Goal: Task Accomplishment & Management: Manage account settings

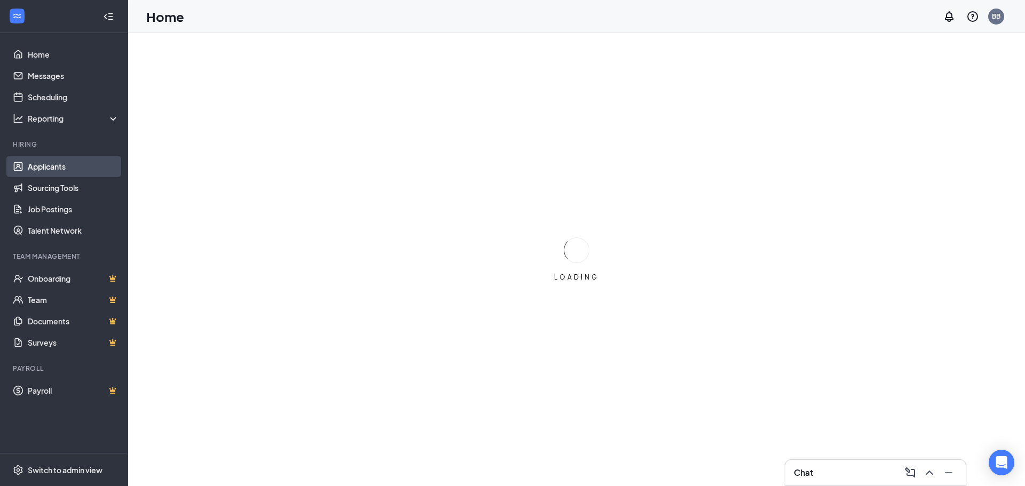
click at [59, 164] on link "Applicants" at bounding box center [73, 166] width 91 height 21
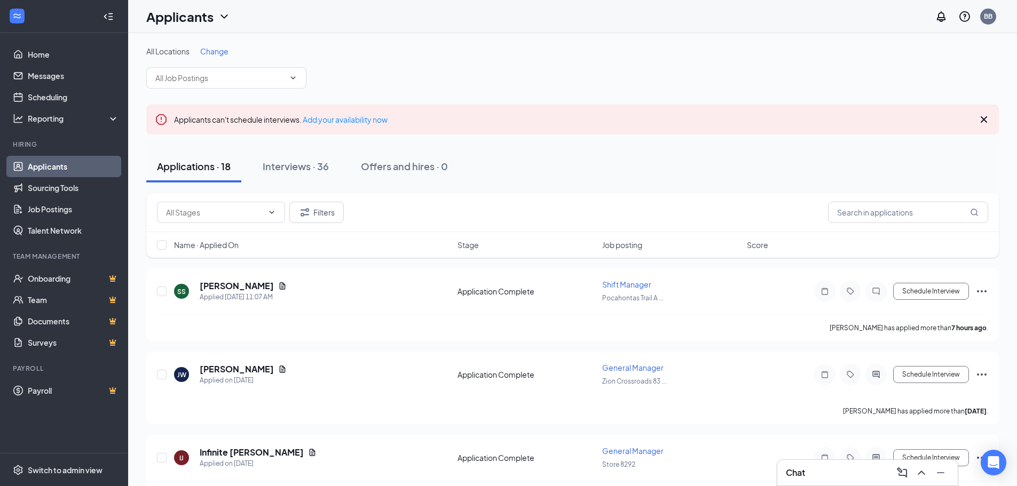
click at [212, 53] on span "Change" at bounding box center [214, 51] width 28 height 10
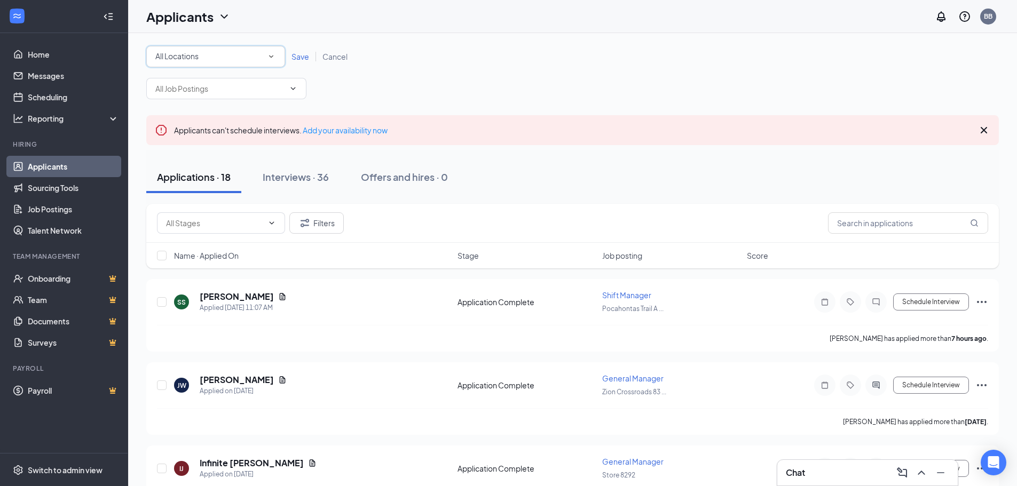
click at [281, 56] on div "All Locations All Locations" at bounding box center [215, 56] width 139 height 21
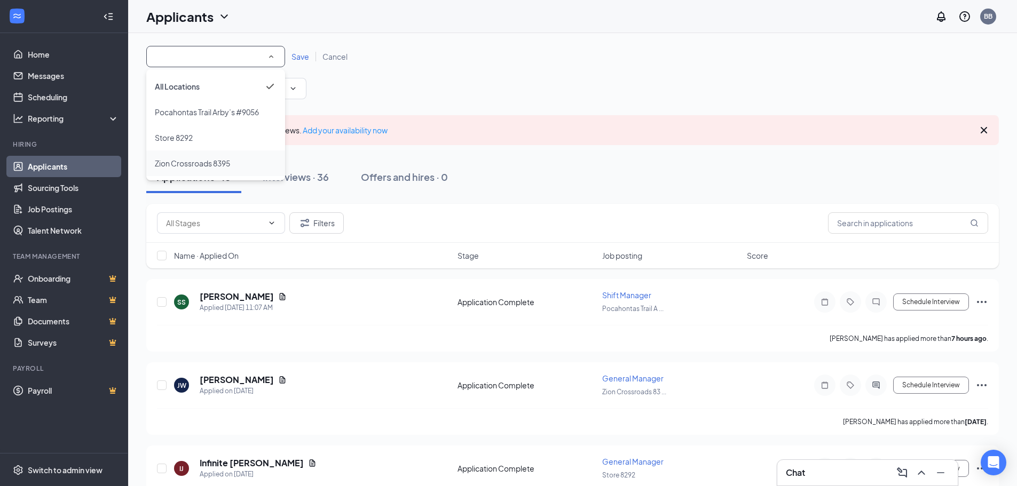
click at [201, 160] on span "Zion Crossroads 8395" at bounding box center [192, 164] width 75 height 10
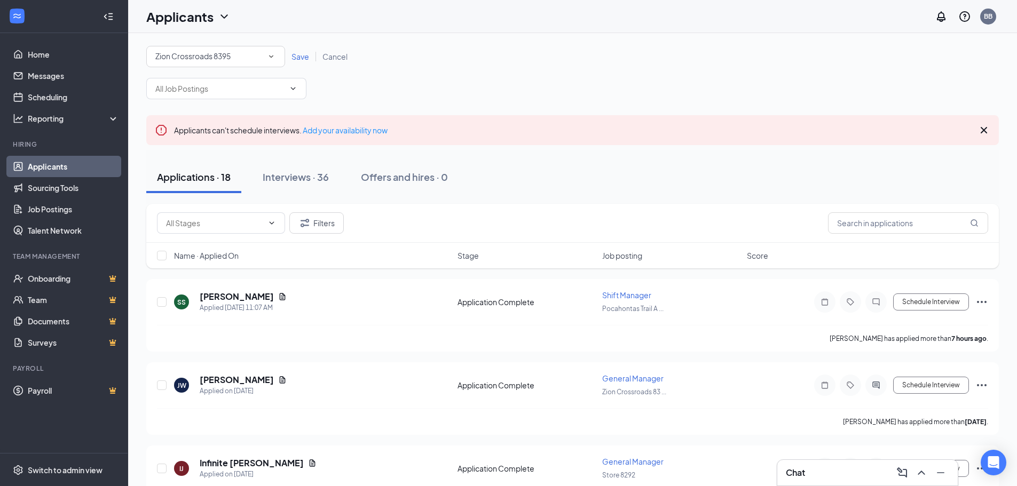
click at [308, 59] on span "Save" at bounding box center [300, 57] width 18 height 10
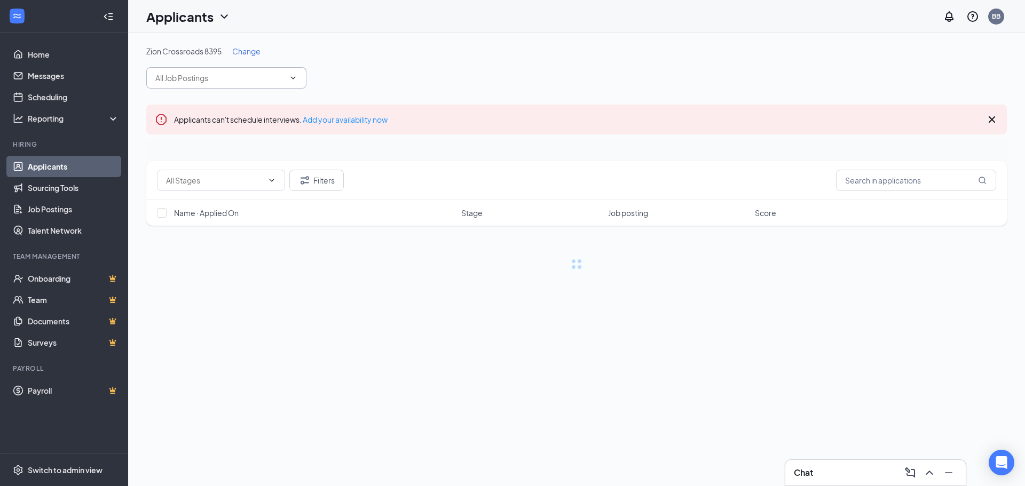
click at [231, 81] on input "text" at bounding box center [219, 78] width 129 height 12
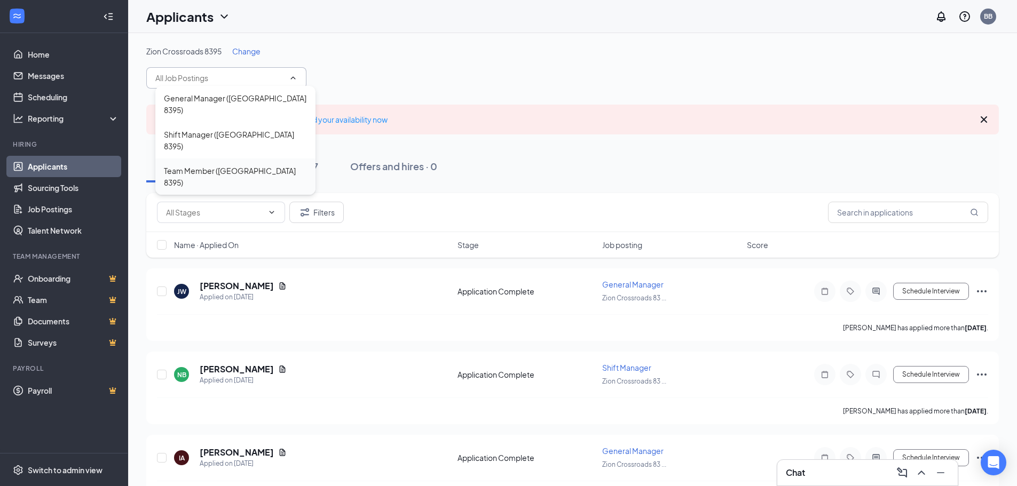
click at [211, 165] on div "Team Member ([GEOGRAPHIC_DATA] 8395)" at bounding box center [235, 176] width 143 height 23
type input "Team Member ([GEOGRAPHIC_DATA] 8395)"
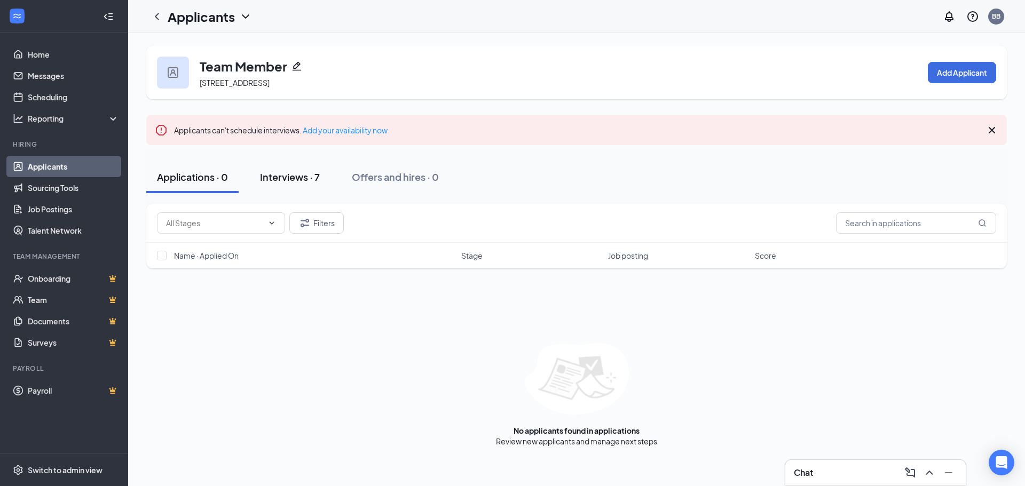
click at [311, 178] on div "Interviews · 7" at bounding box center [290, 176] width 60 height 13
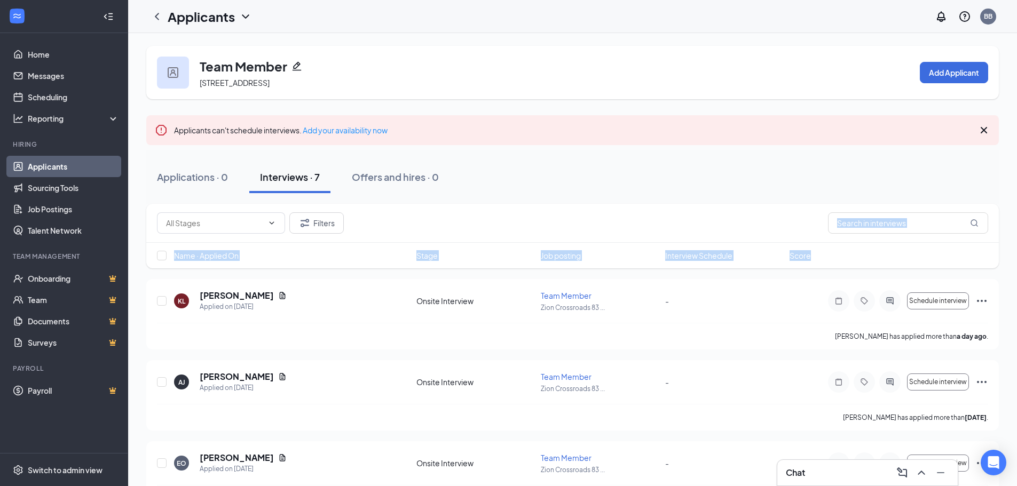
drag, startPoint x: 1016, startPoint y: 237, endPoint x: 1017, endPoint y: 247, distance: 9.7
click at [1017, 247] on html "Home Messages Scheduling Reporting Hiring Applicants Sourcing Tools Job Posting…" at bounding box center [508, 243] width 1017 height 486
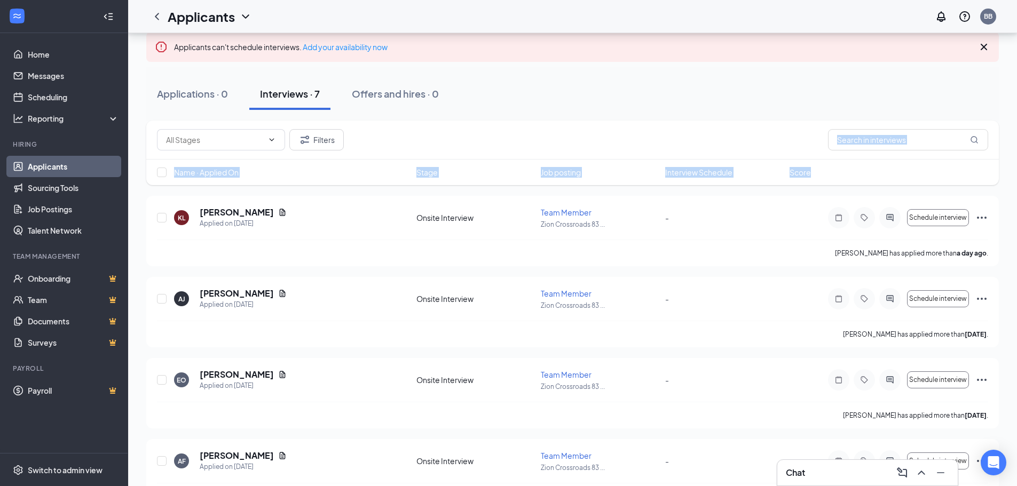
scroll to position [96, 0]
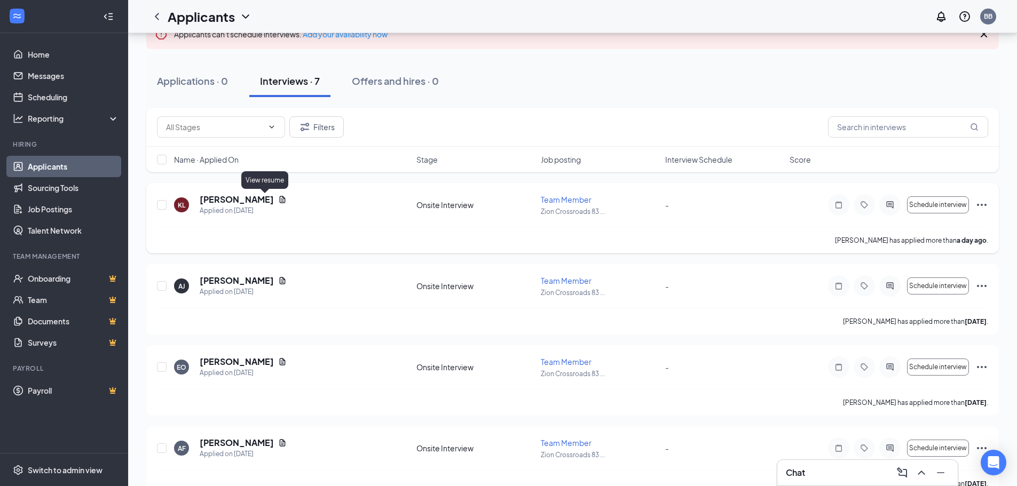
click at [278, 199] on icon "Document" at bounding box center [282, 199] width 9 height 9
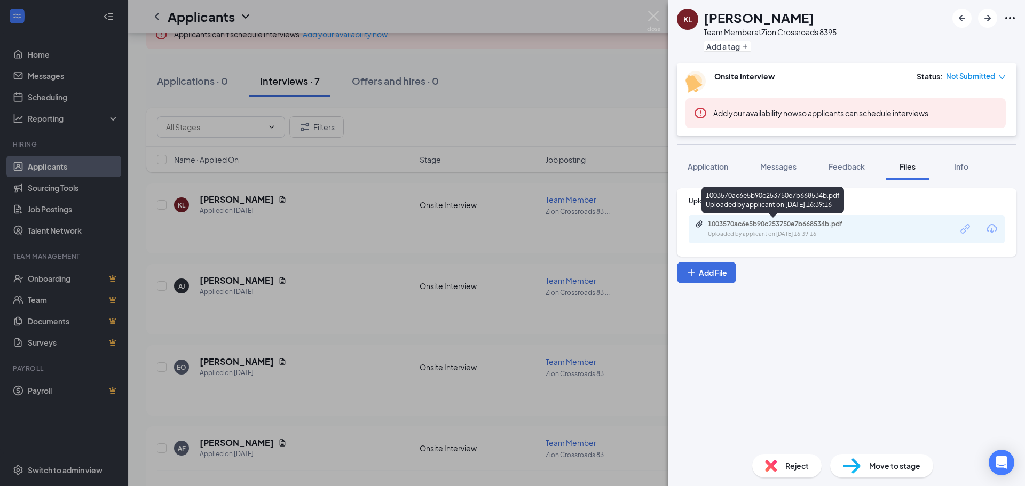
click at [766, 234] on div "Uploaded by applicant on [DATE] 16:39:16" at bounding box center [788, 234] width 160 height 9
click at [444, 211] on div "KL [PERSON_NAME] Team Member at [GEOGRAPHIC_DATA] 8395 Add a tag Onsite Intervi…" at bounding box center [512, 243] width 1025 height 486
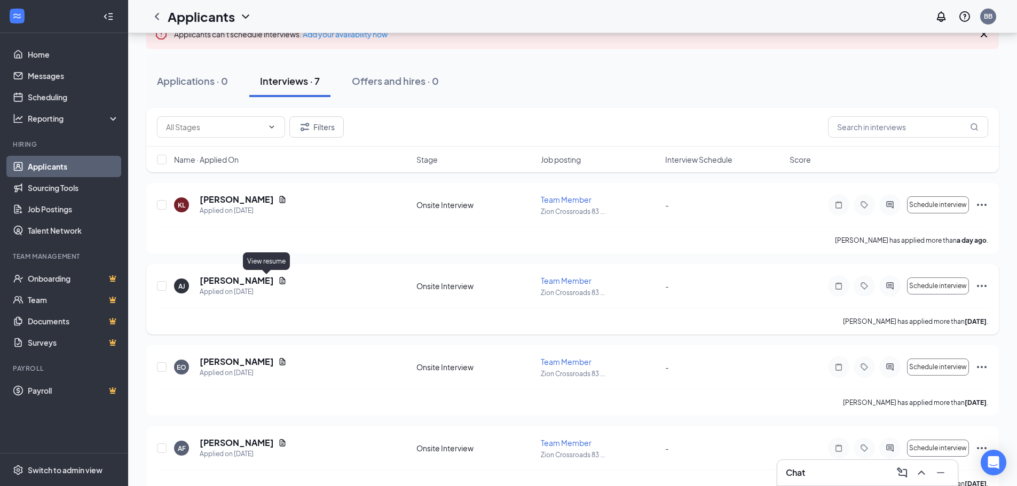
click at [278, 279] on icon "Document" at bounding box center [282, 280] width 9 height 9
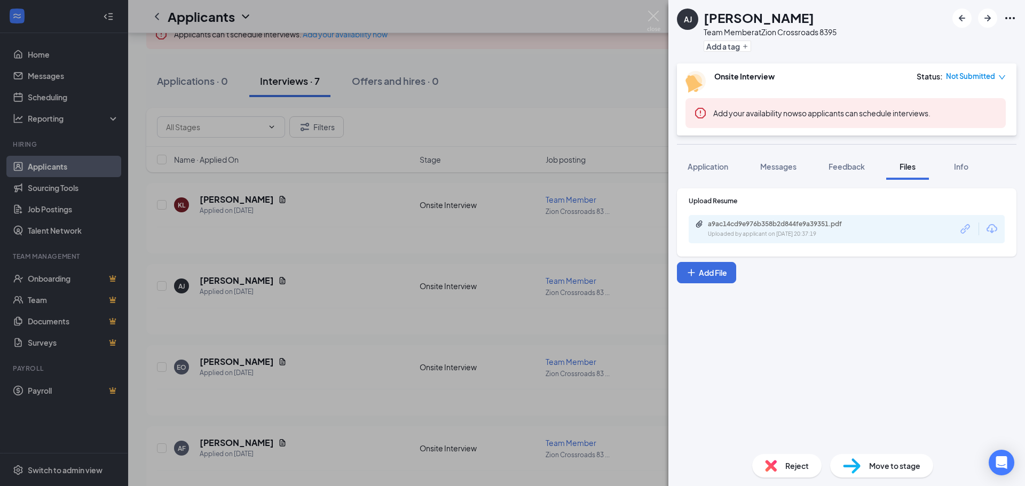
click at [778, 218] on div "a9ac14cd9e976b358b2d844fe9a39351.pdf Uploaded by applicant on [DATE] 20:37:19" at bounding box center [847, 229] width 316 height 28
click at [773, 230] on div "Uploaded by applicant on [DATE] 20:37:19" at bounding box center [788, 234] width 160 height 9
click at [345, 232] on div "[PERSON_NAME] [PERSON_NAME] Team Member at [GEOGRAPHIC_DATA] 8395 Add a tag Ons…" at bounding box center [512, 243] width 1025 height 486
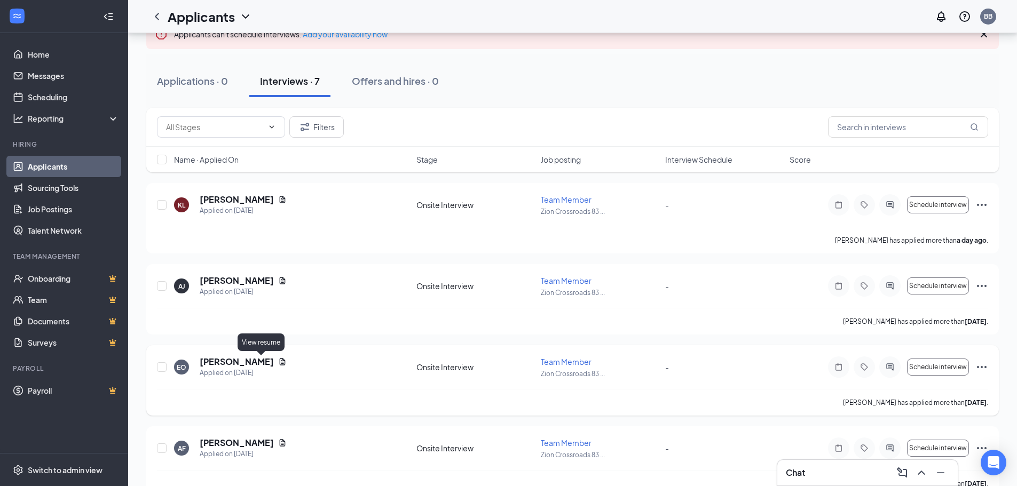
click at [280, 360] on icon "Document" at bounding box center [283, 361] width 6 height 7
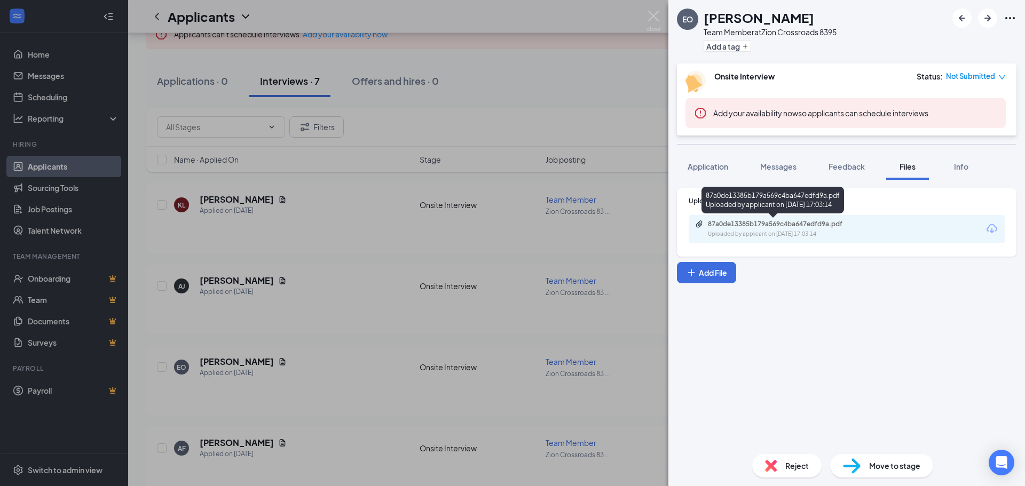
click at [758, 226] on div "87a0de13385b179a569c4ba647edfd9a.pdf" at bounding box center [782, 224] width 149 height 9
click at [458, 107] on div "EO [PERSON_NAME] Team Member at [GEOGRAPHIC_DATA] 8395 Add a tag Onsite Intervi…" at bounding box center [512, 243] width 1025 height 486
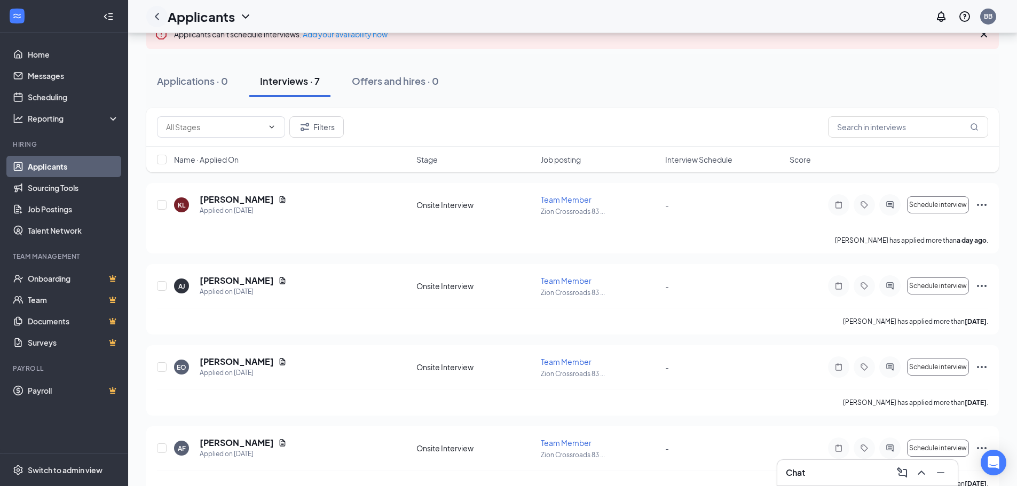
click at [155, 15] on icon "ChevronLeft" at bounding box center [157, 16] width 13 height 13
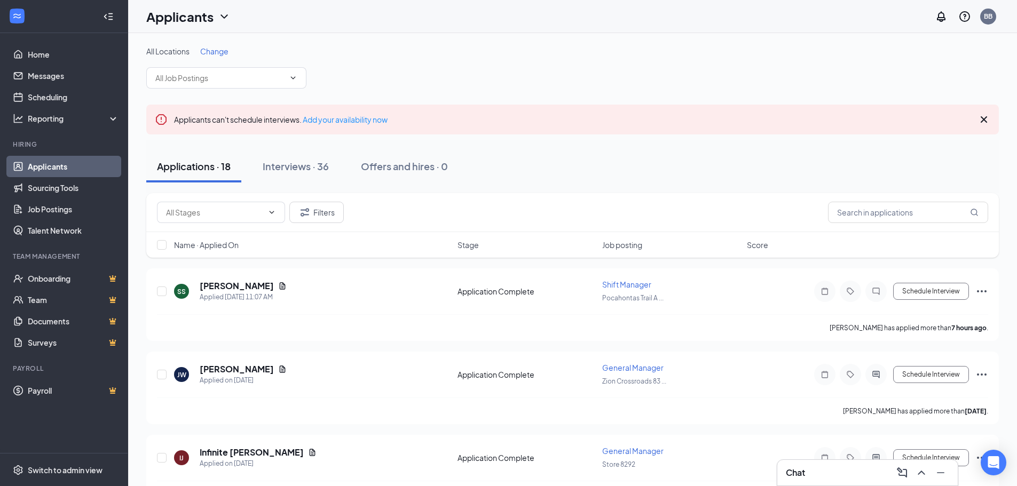
click at [199, 54] on div "All Locations Change" at bounding box center [572, 51] width 852 height 11
click at [205, 51] on span "Change" at bounding box center [214, 51] width 28 height 10
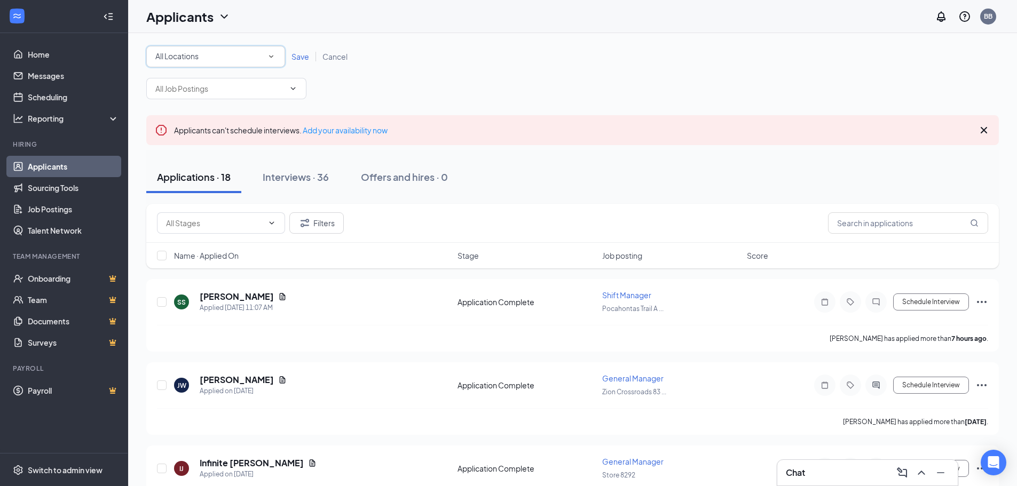
click at [224, 59] on div "All Locations" at bounding box center [215, 56] width 121 height 13
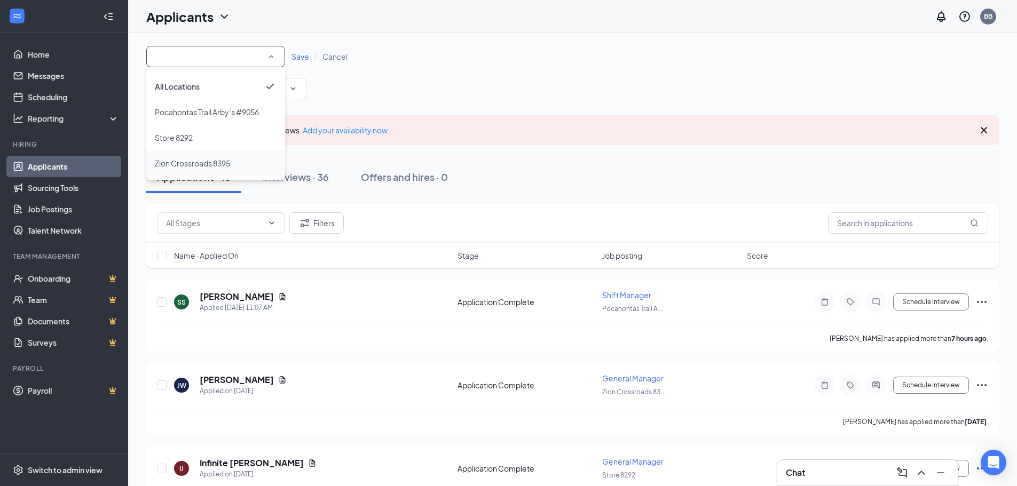
click at [187, 163] on span "Zion Crossroads 8395" at bounding box center [192, 164] width 75 height 10
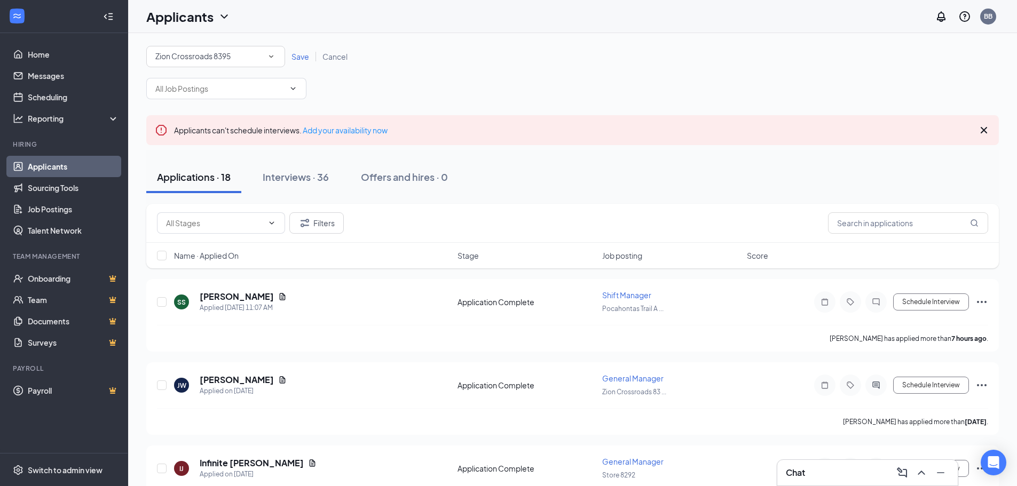
click at [296, 57] on span "Save" at bounding box center [300, 57] width 18 height 10
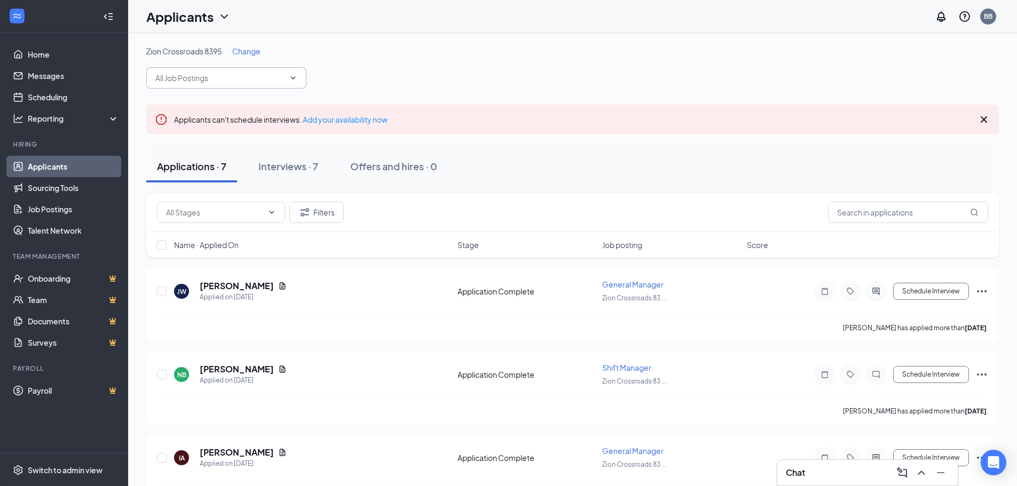
click at [265, 76] on input "text" at bounding box center [219, 78] width 129 height 12
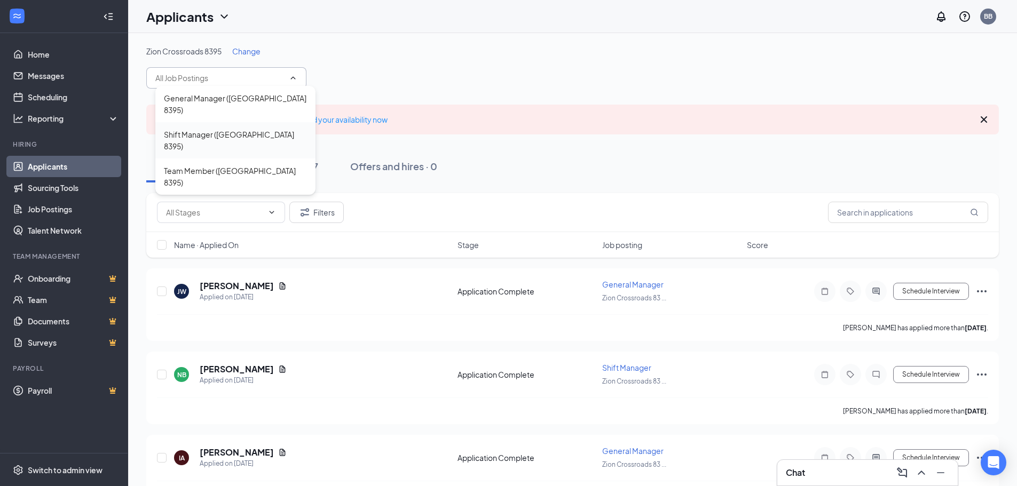
click at [227, 129] on div "Shift Manager ([GEOGRAPHIC_DATA] 8395)" at bounding box center [235, 140] width 143 height 23
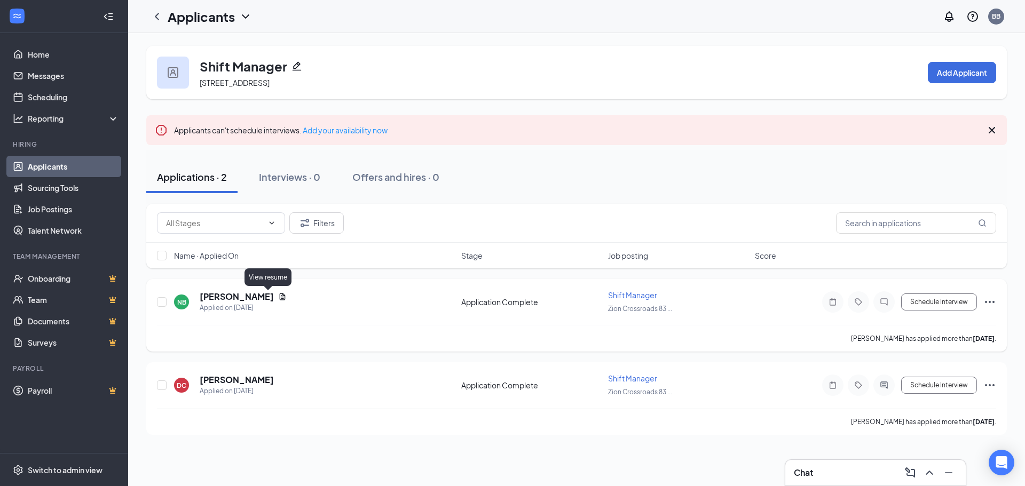
click at [280, 298] on icon "Document" at bounding box center [283, 296] width 6 height 7
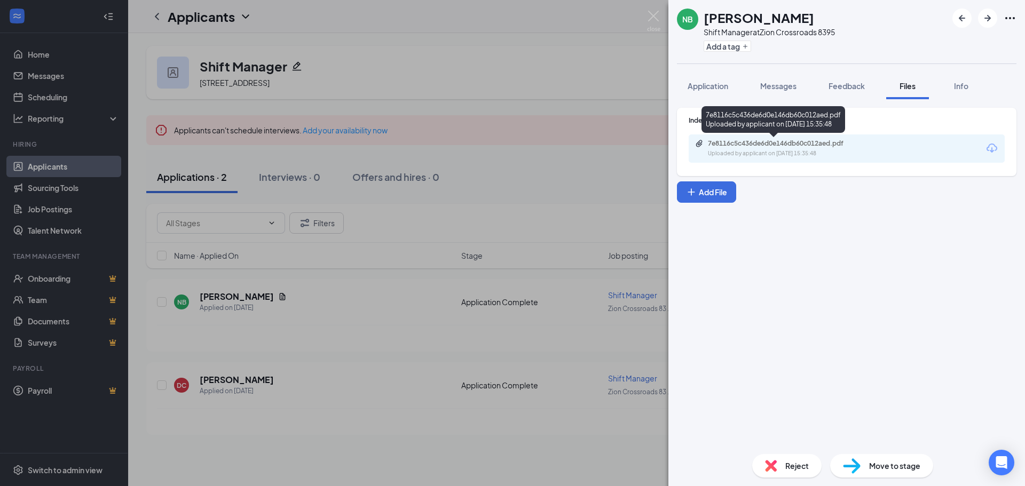
click at [826, 145] on div "7e8116c5c436de6d0e146db60c012aed.pdf" at bounding box center [782, 143] width 149 height 9
click at [322, 336] on div "NB [PERSON_NAME] Shift Manager at [GEOGRAPHIC_DATA] 8395 Add a tag Application …" at bounding box center [512, 243] width 1025 height 486
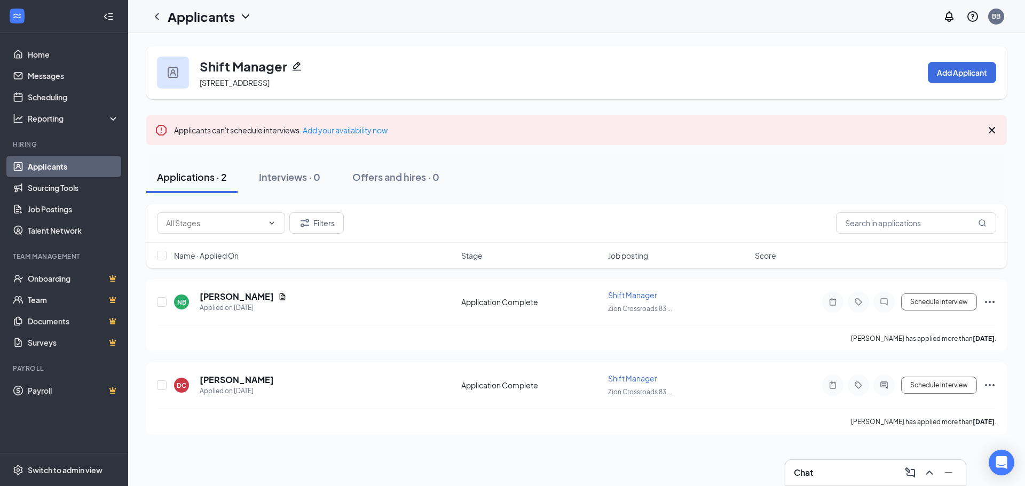
click at [159, 14] on icon "ChevronLeft" at bounding box center [157, 16] width 13 height 13
